Goal: Task Accomplishment & Management: Manage account settings

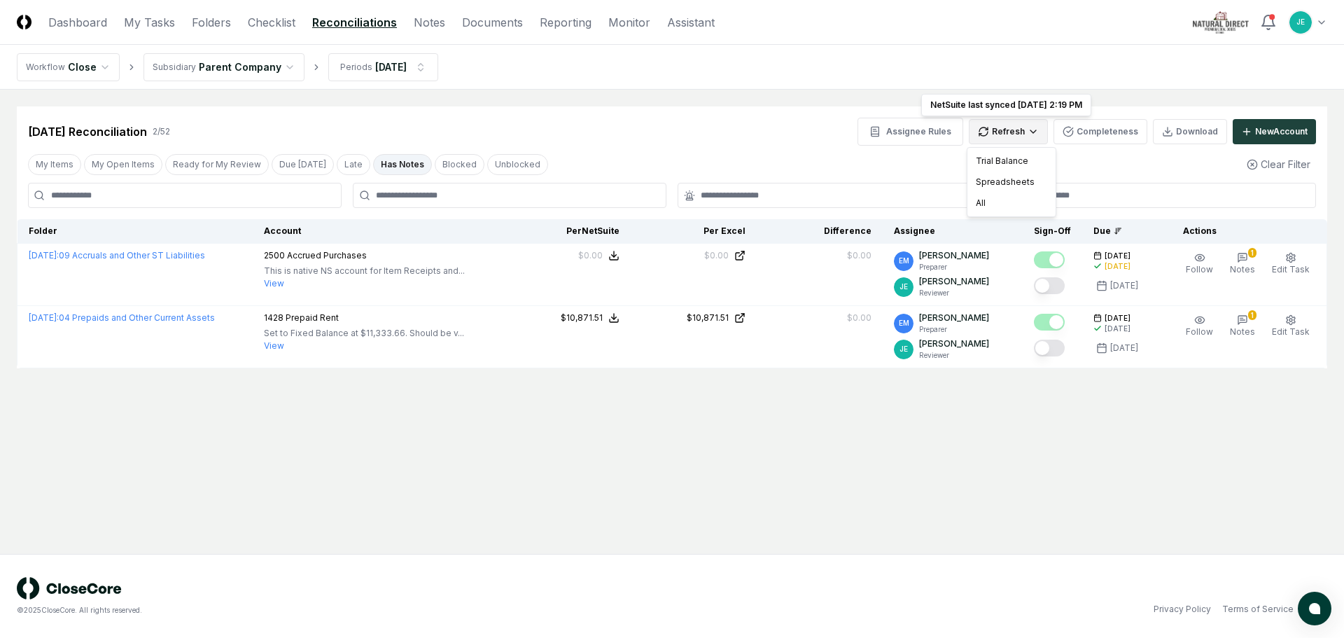
click at [1022, 123] on html "CloseCore Dashboard My Tasks Folders Checklist Reconciliations Notes Documents …" at bounding box center [672, 319] width 1344 height 638
click at [1011, 200] on div "All" at bounding box center [1011, 202] width 83 height 21
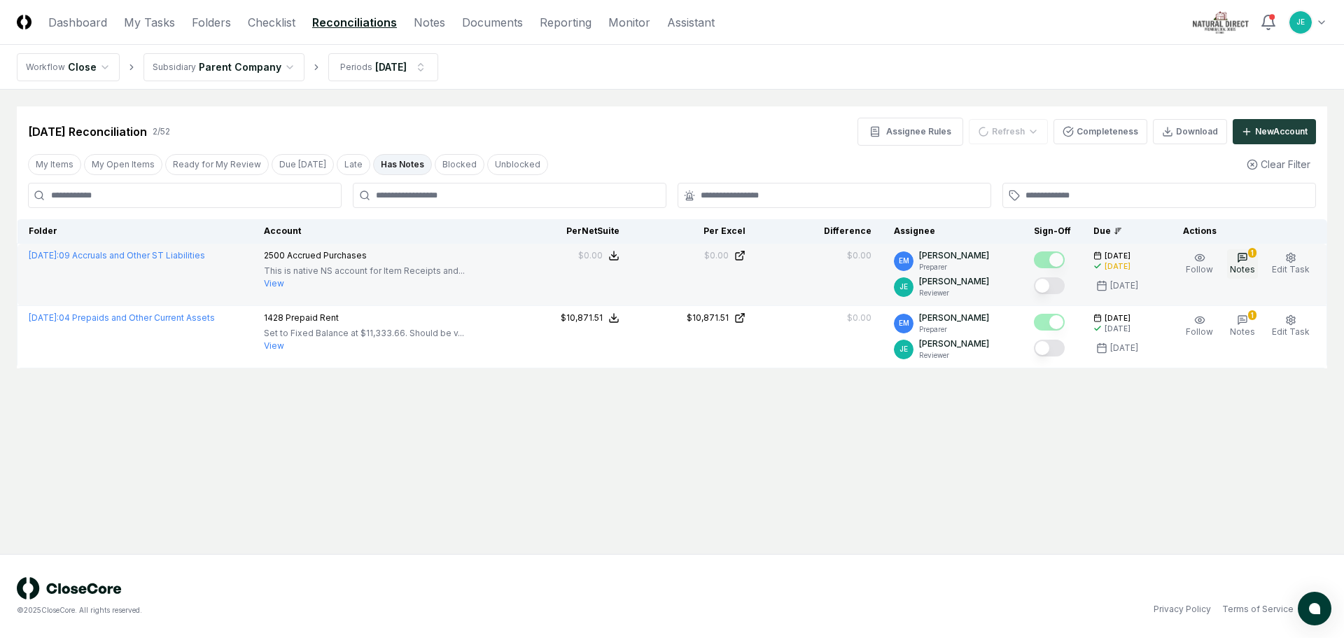
click at [1253, 266] on span "Notes" at bounding box center [1242, 269] width 25 height 10
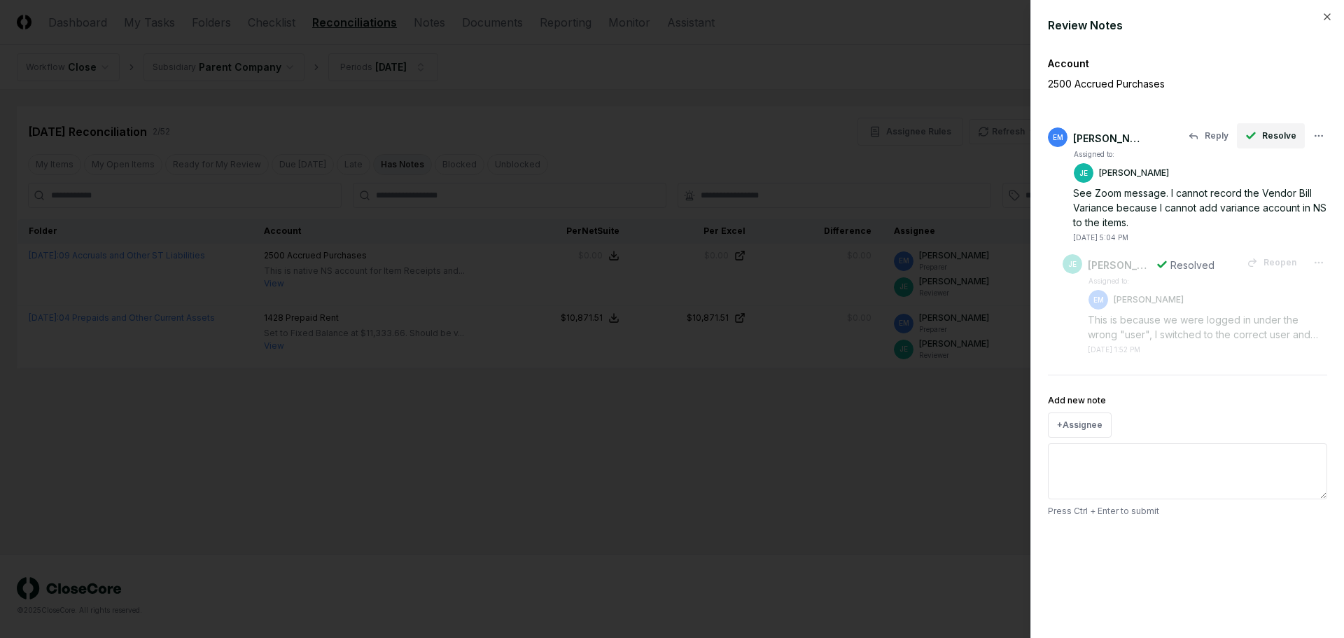
click at [1261, 141] on button "Resolve" at bounding box center [1271, 135] width 68 height 25
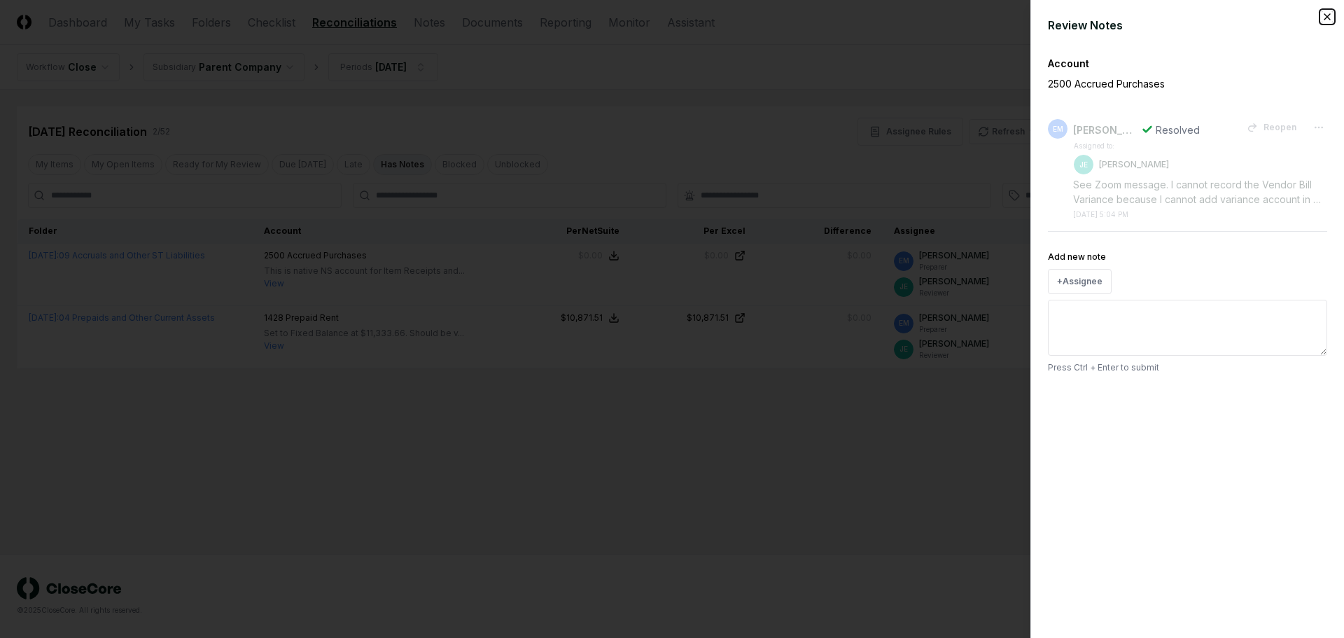
click at [1328, 15] on icon "button" at bounding box center [1327, 17] width 6 height 6
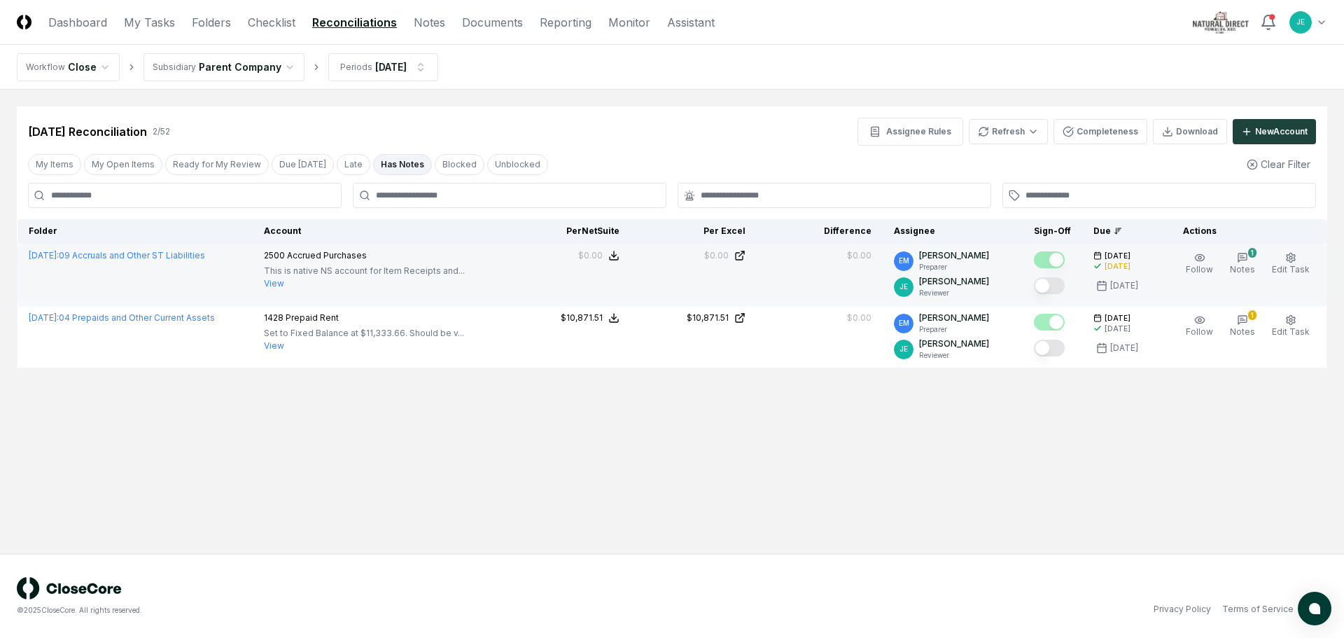
click at [1058, 281] on button "Mark complete" at bounding box center [1049, 285] width 31 height 17
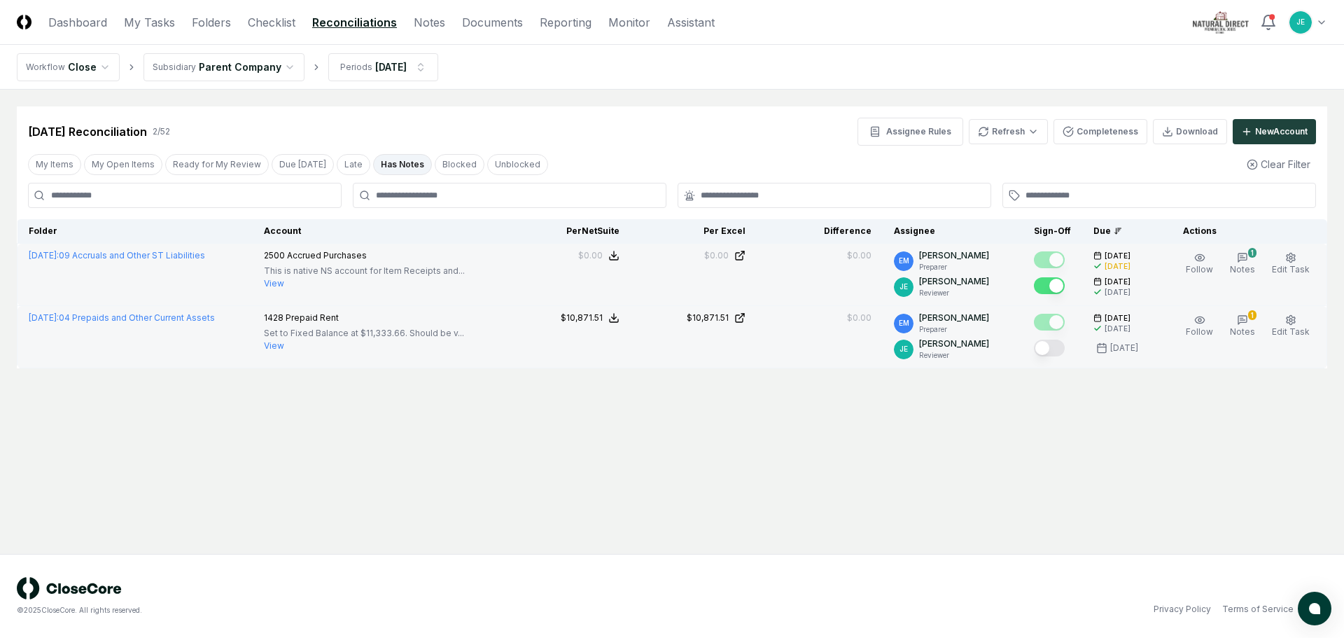
click at [284, 346] on button "View" at bounding box center [274, 345] width 20 height 13
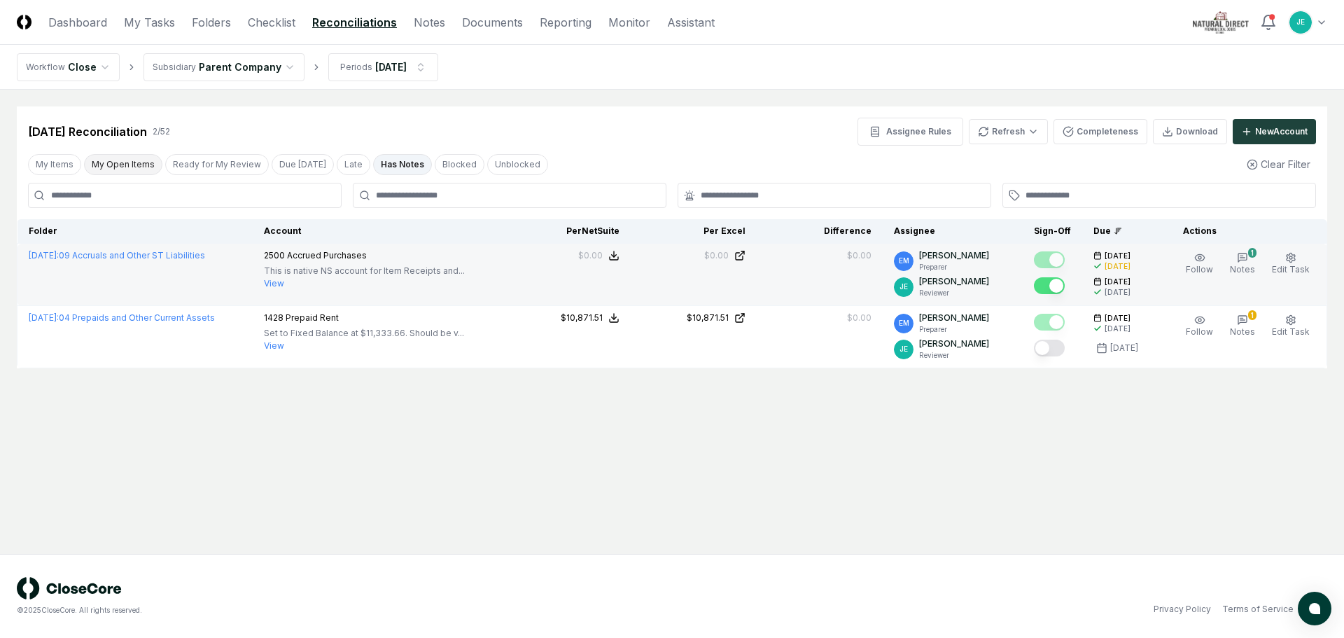
click at [114, 159] on button "My Open Items" at bounding box center [123, 164] width 78 height 21
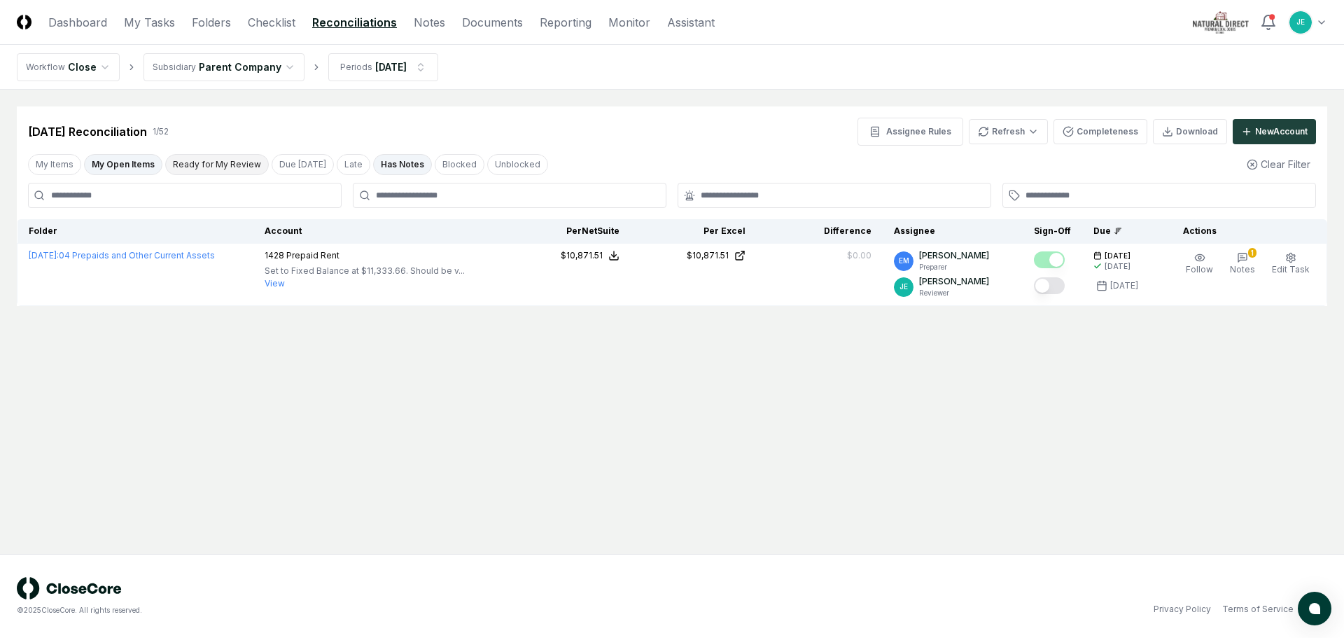
click at [202, 164] on button "Ready for My Review" at bounding box center [217, 164] width 104 height 21
click at [279, 24] on link "Checklist" at bounding box center [272, 22] width 48 height 17
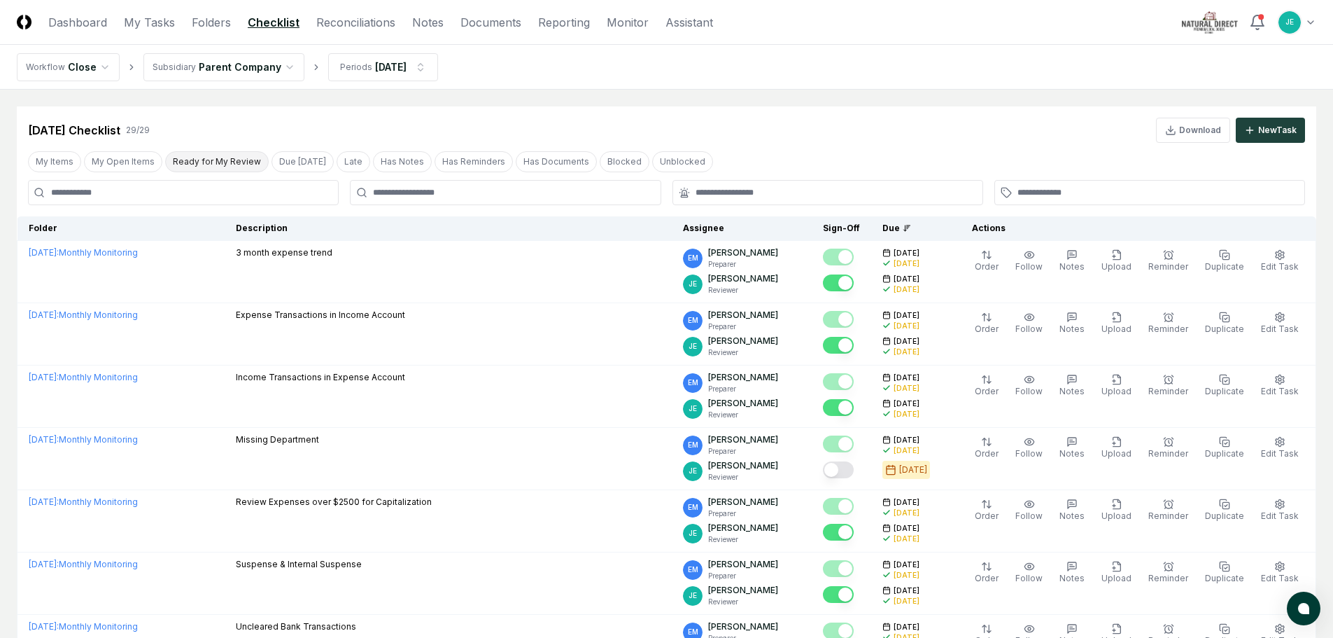
click at [214, 160] on button "Ready for My Review" at bounding box center [217, 161] width 104 height 21
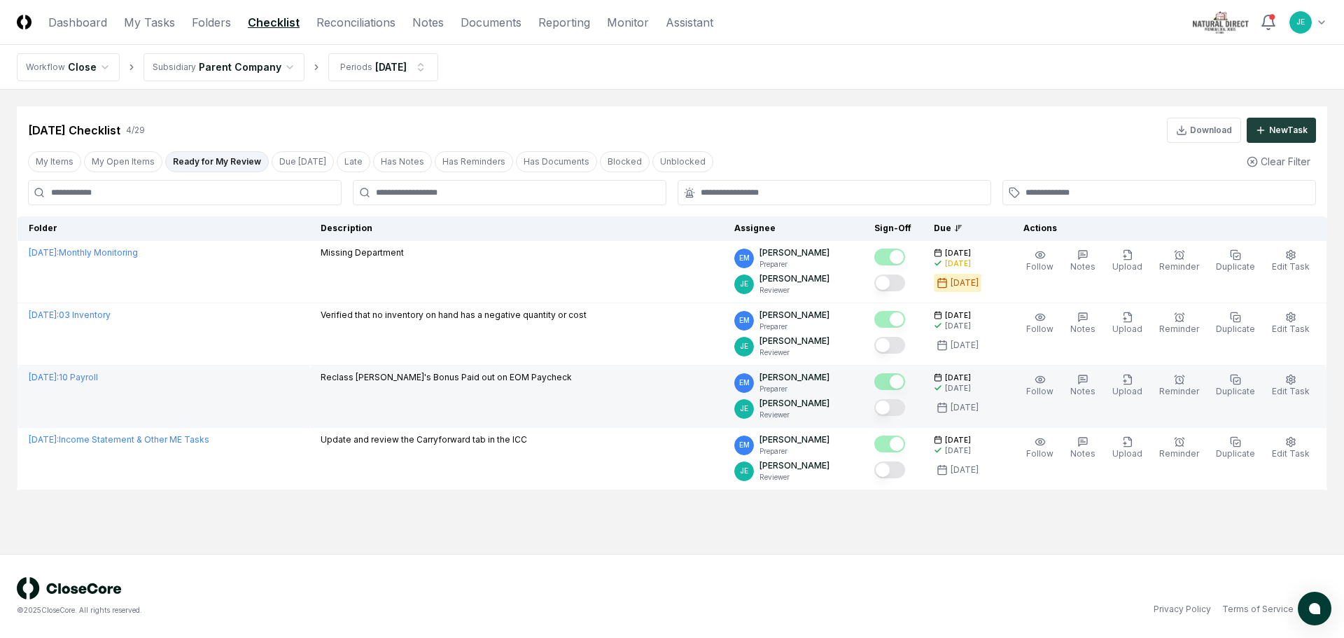
click at [905, 411] on button "Mark complete" at bounding box center [889, 407] width 31 height 17
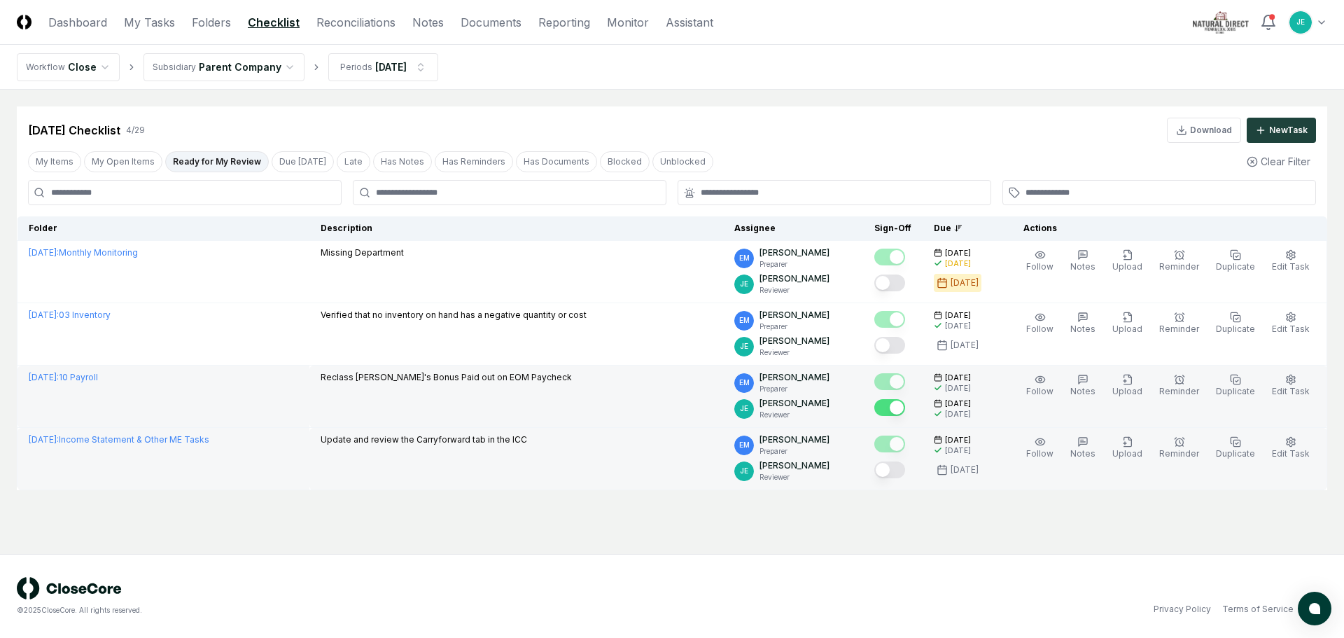
click at [898, 470] on button "Mark complete" at bounding box center [889, 469] width 31 height 17
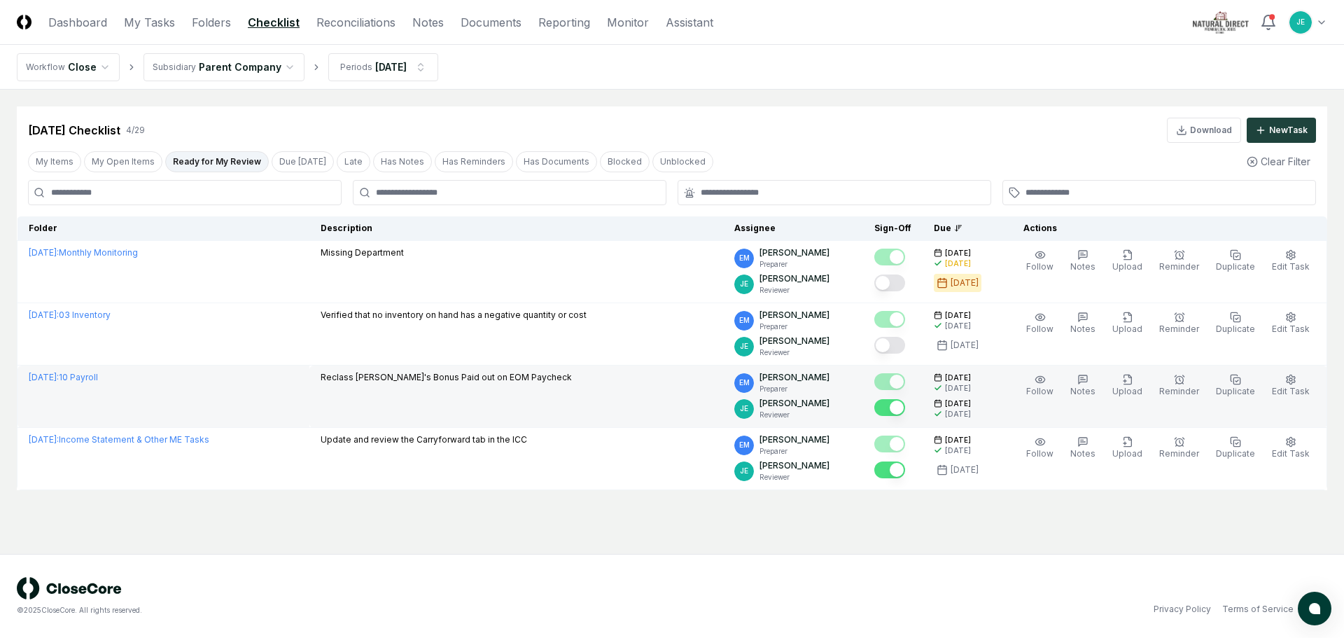
click at [873, 558] on div "© 2025 CloseCore. All rights reserved. Privacy Policy Terms of Service" at bounding box center [672, 596] width 1344 height 84
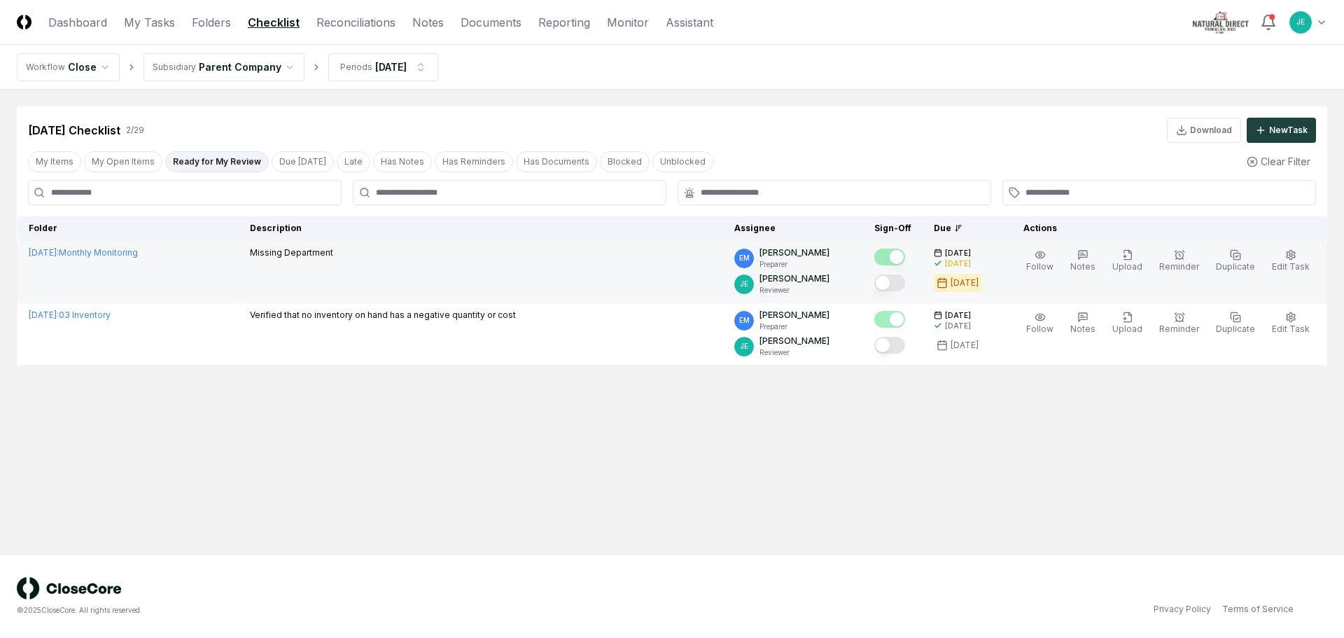
click at [905, 287] on button "Mark complete" at bounding box center [889, 282] width 31 height 17
click at [347, 18] on link "Reconciliations" at bounding box center [355, 22] width 79 height 17
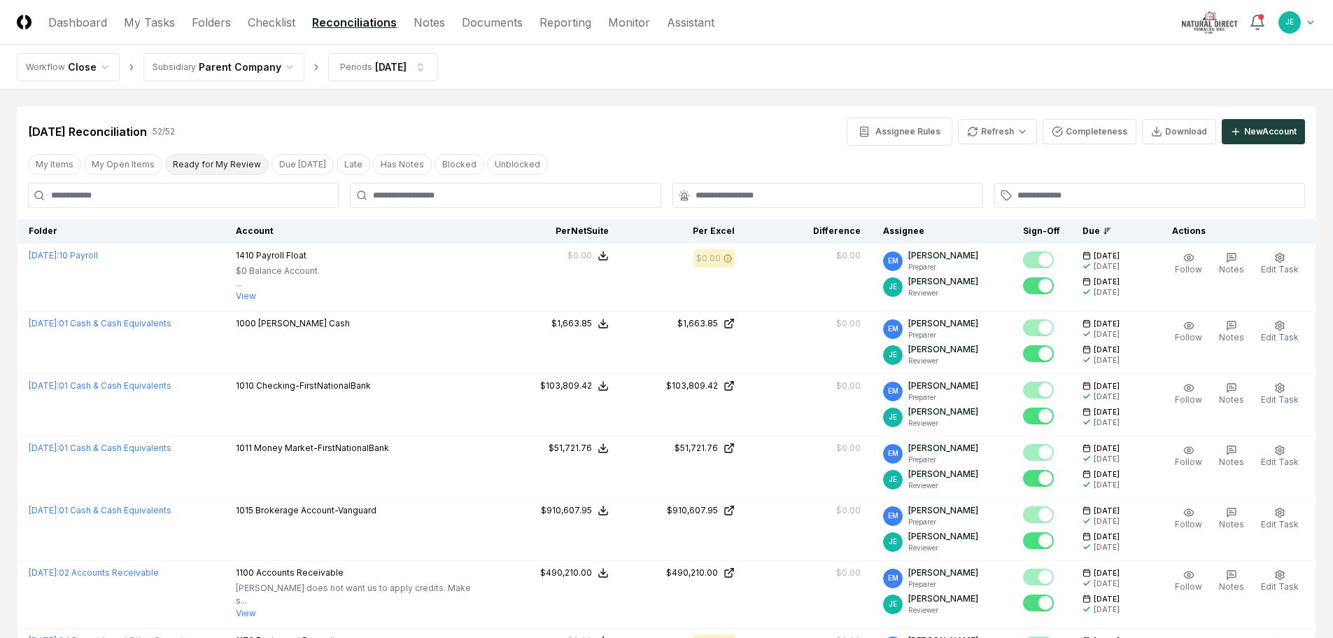
click at [214, 160] on button "Ready for My Review" at bounding box center [217, 164] width 104 height 21
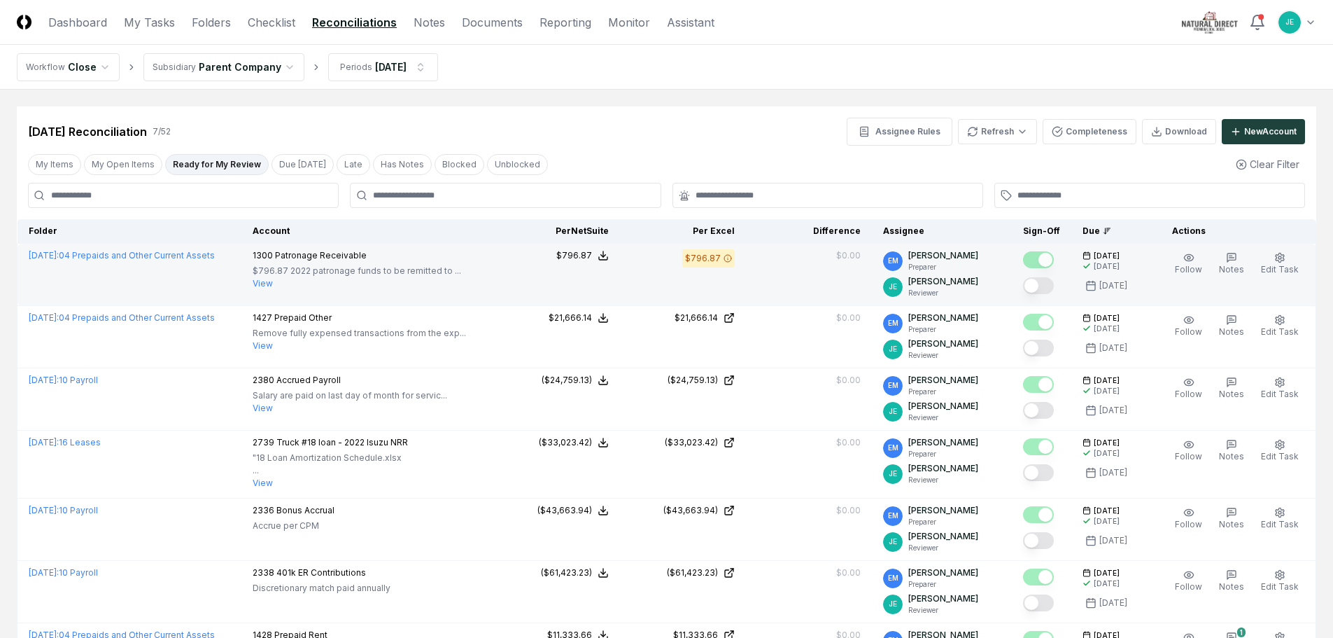
click at [1054, 286] on button "Mark complete" at bounding box center [1038, 285] width 31 height 17
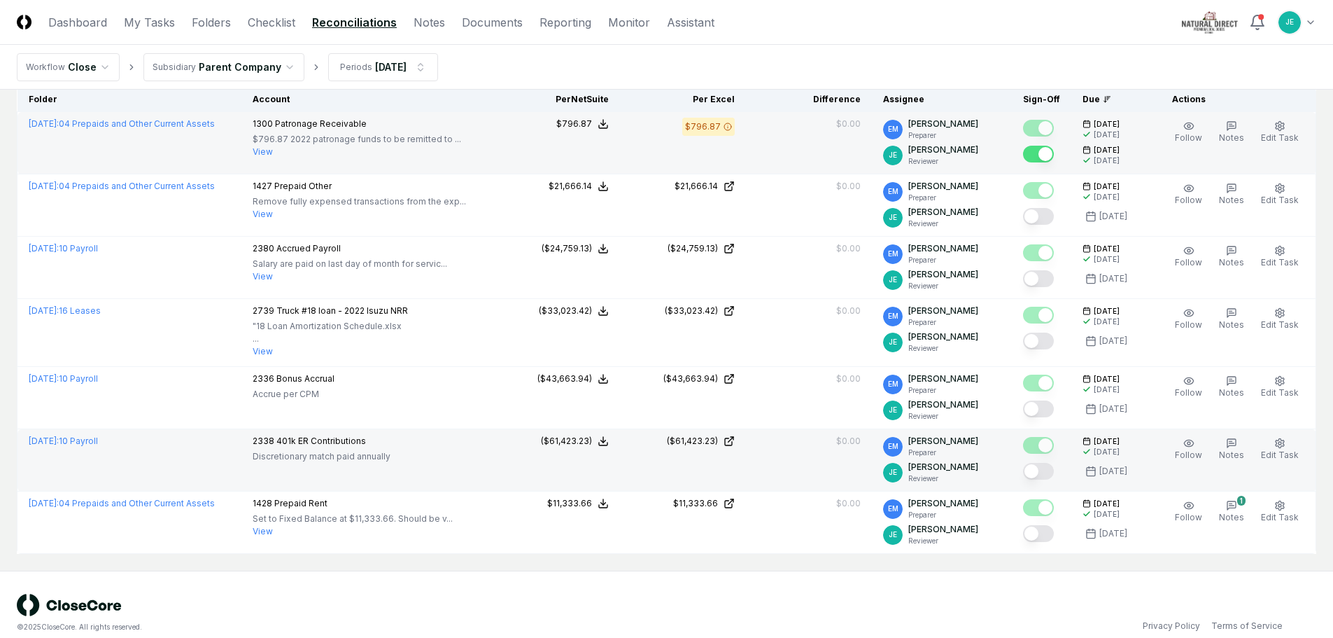
scroll to position [148, 0]
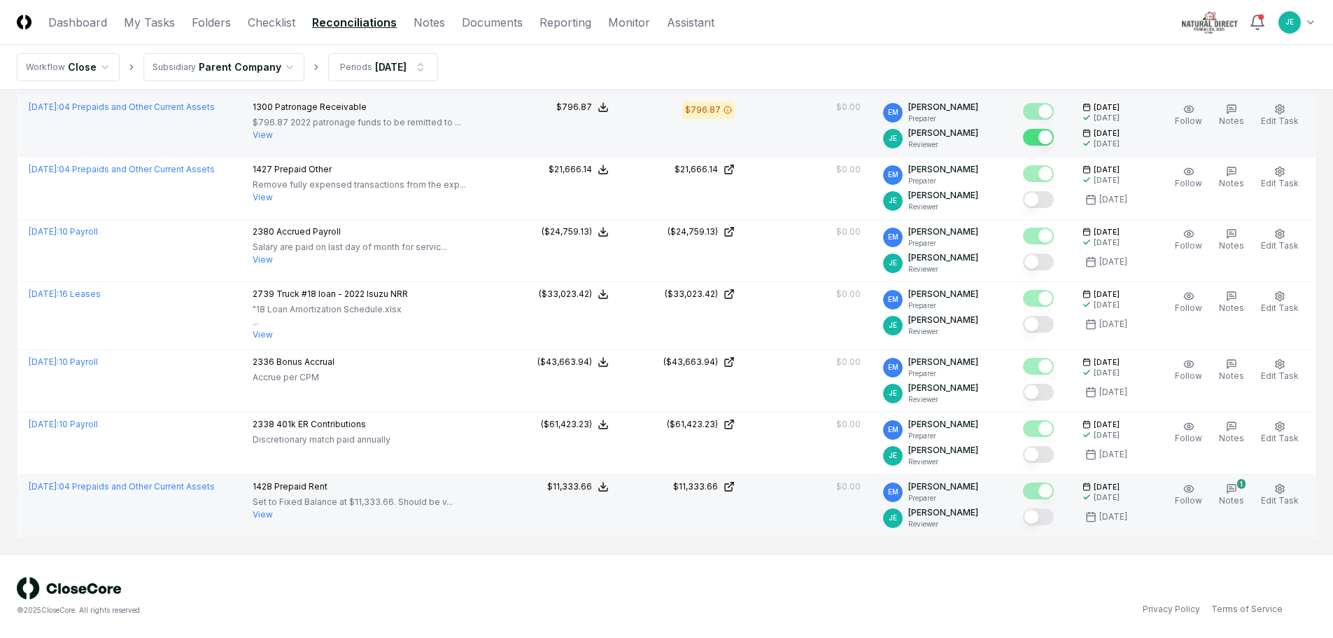
click at [1039, 516] on button "Mark complete" at bounding box center [1038, 516] width 31 height 17
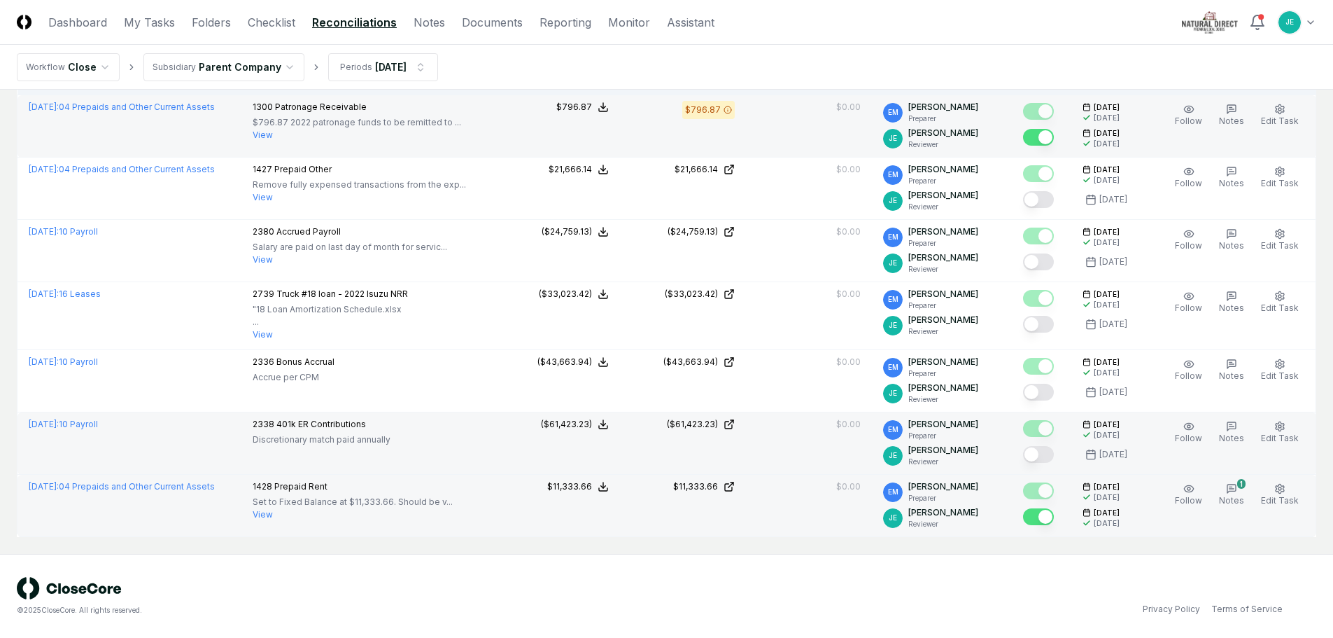
click at [1041, 454] on button "Mark complete" at bounding box center [1038, 454] width 31 height 17
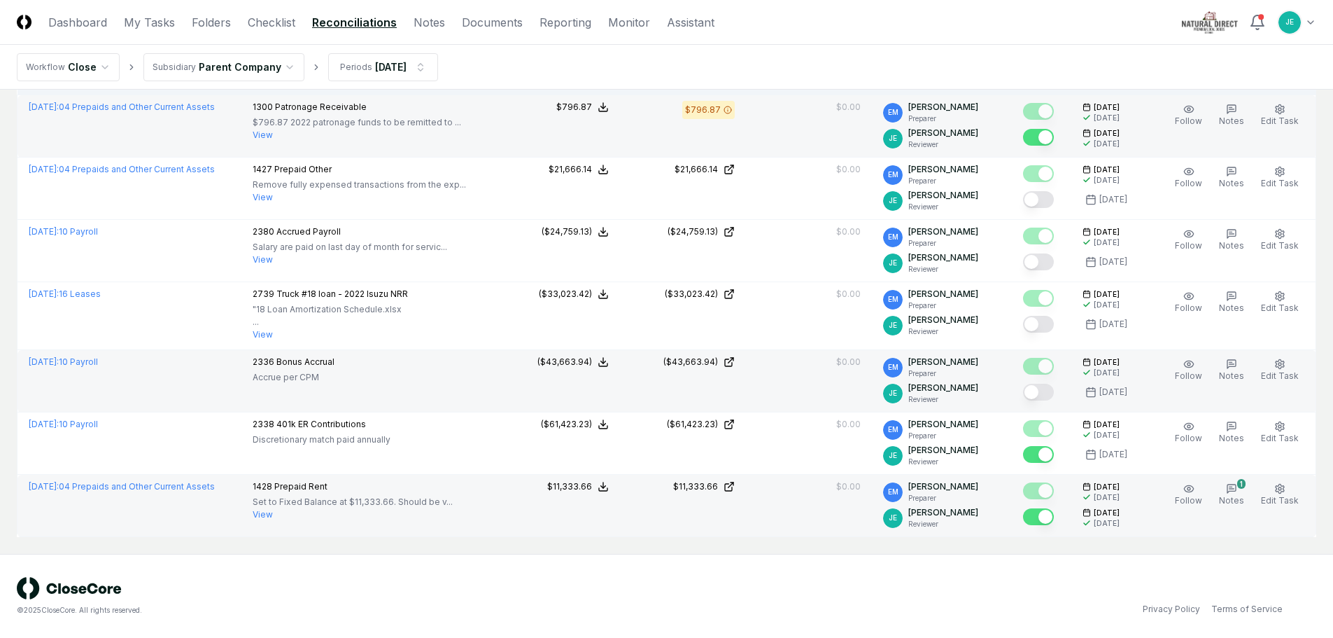
click at [1041, 388] on button "Mark complete" at bounding box center [1038, 392] width 31 height 17
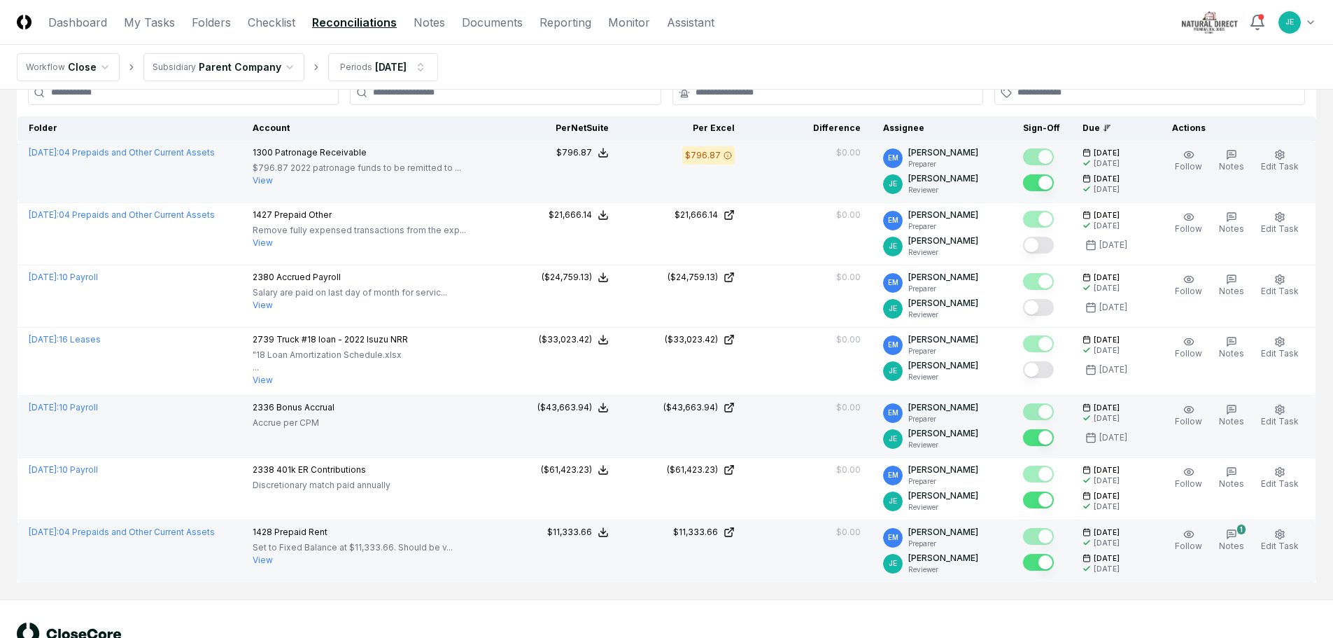
scroll to position [78, 0]
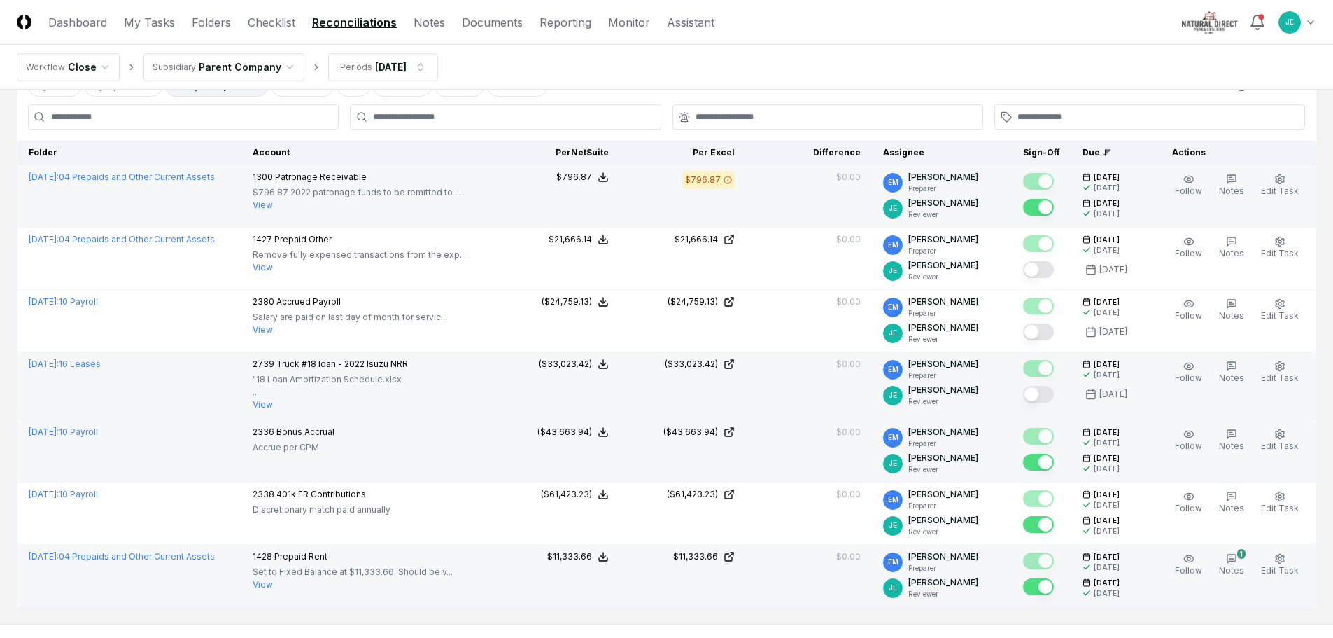
click at [1047, 390] on button "Mark complete" at bounding box center [1038, 394] width 31 height 17
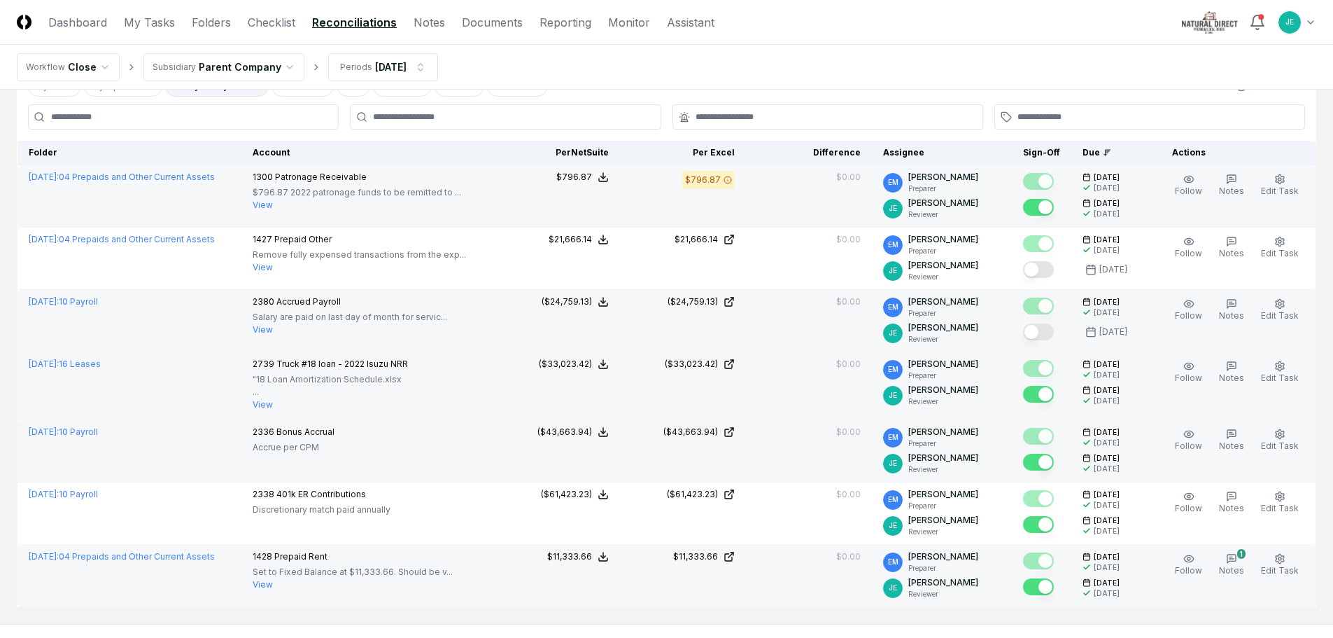
click at [1054, 332] on button "Mark complete" at bounding box center [1038, 331] width 31 height 17
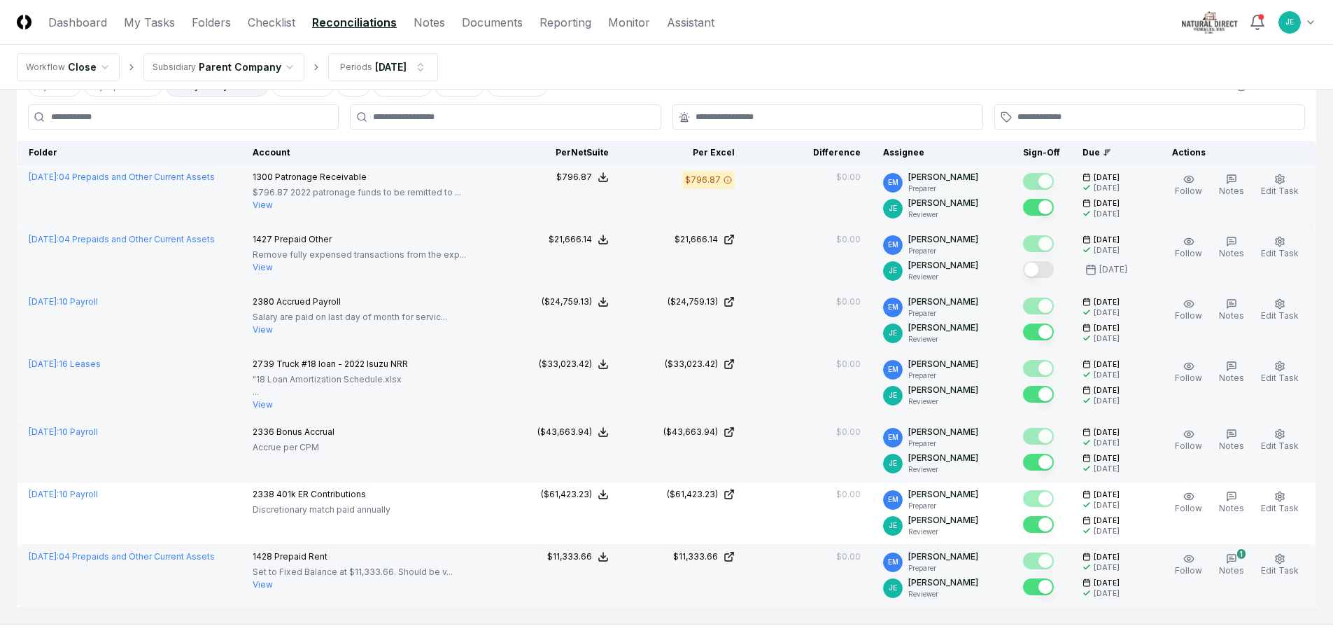
click at [1046, 269] on button "Mark complete" at bounding box center [1038, 269] width 31 height 17
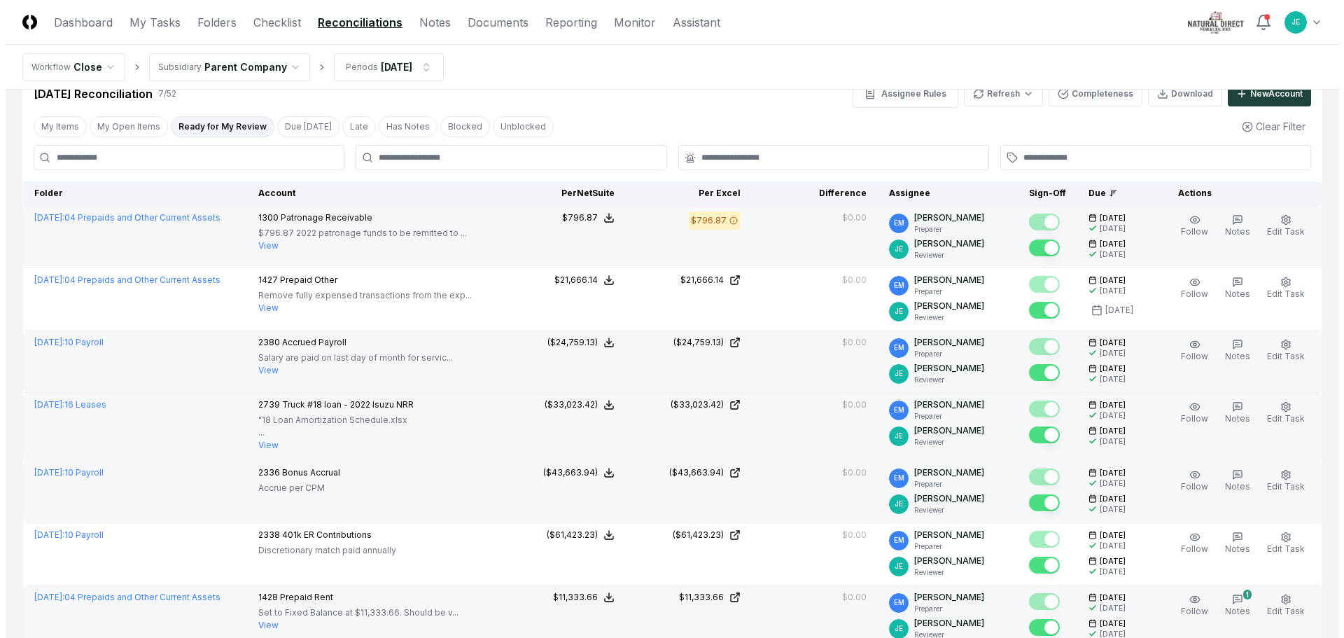
scroll to position [0, 0]
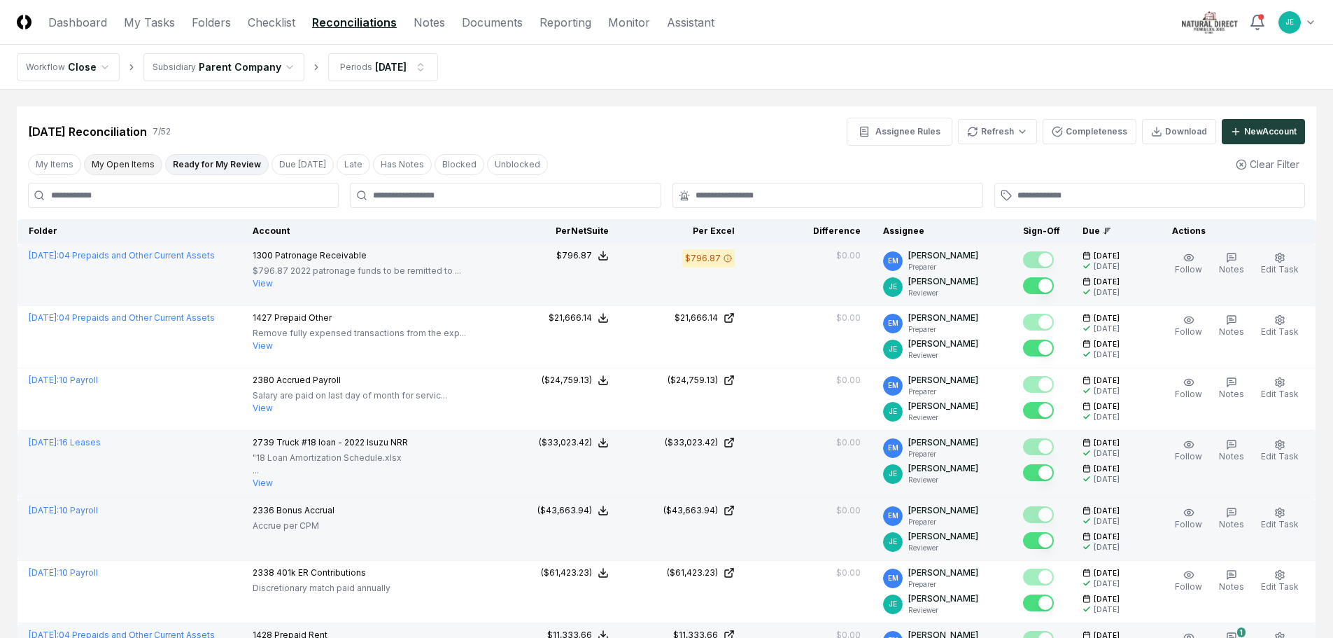
click at [127, 162] on button "My Open Items" at bounding box center [123, 164] width 78 height 21
